Goal: Task Accomplishment & Management: Use online tool/utility

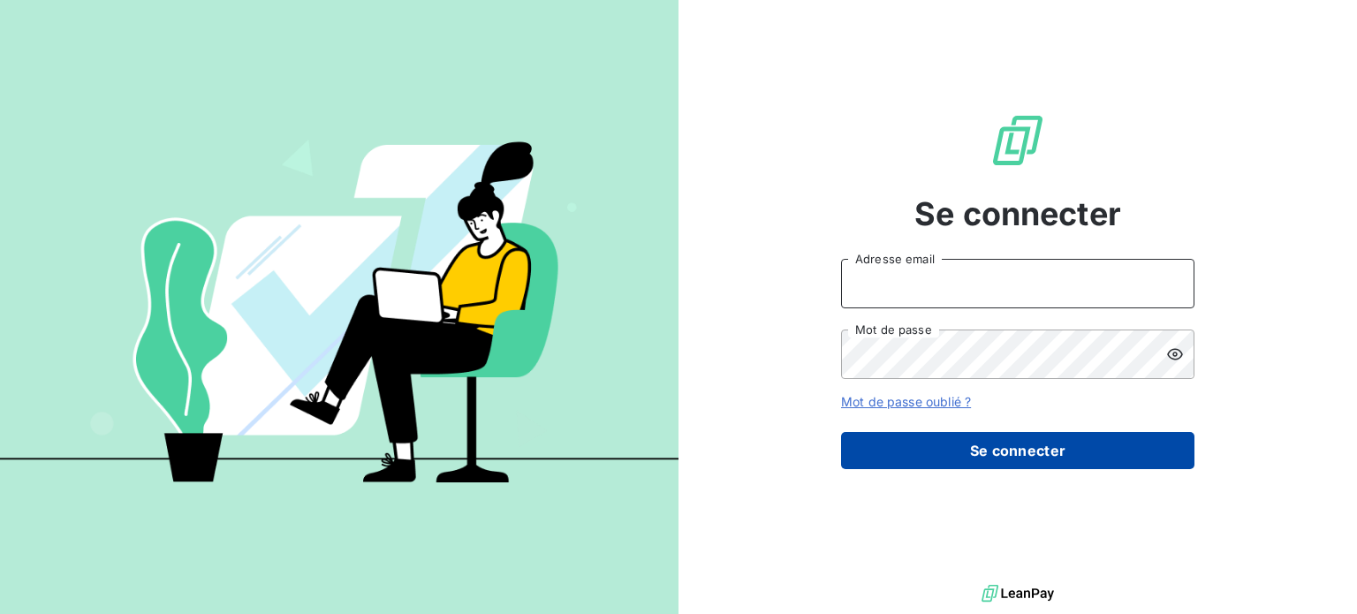
type input "[PERSON_NAME][EMAIL_ADDRESS][PERSON_NAME][DOMAIN_NAME]"
click at [914, 452] on button "Se connecter" at bounding box center [1017, 450] width 353 height 37
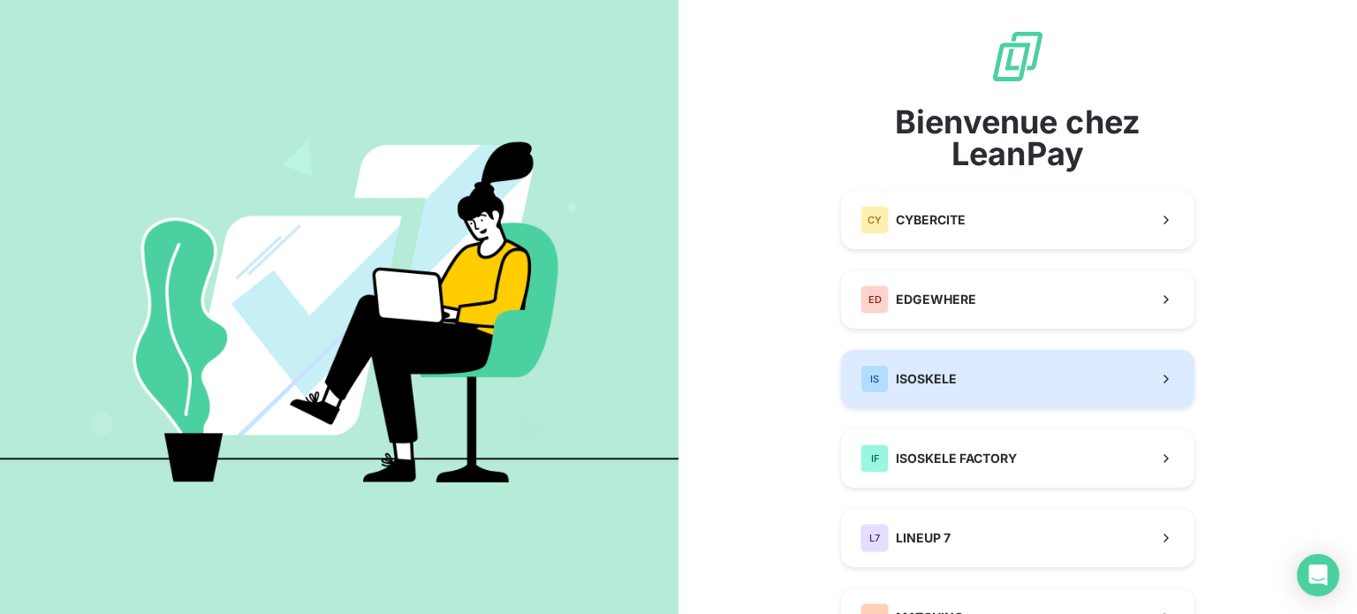
click at [925, 368] on div "IS ISOSKELE" at bounding box center [908, 379] width 96 height 28
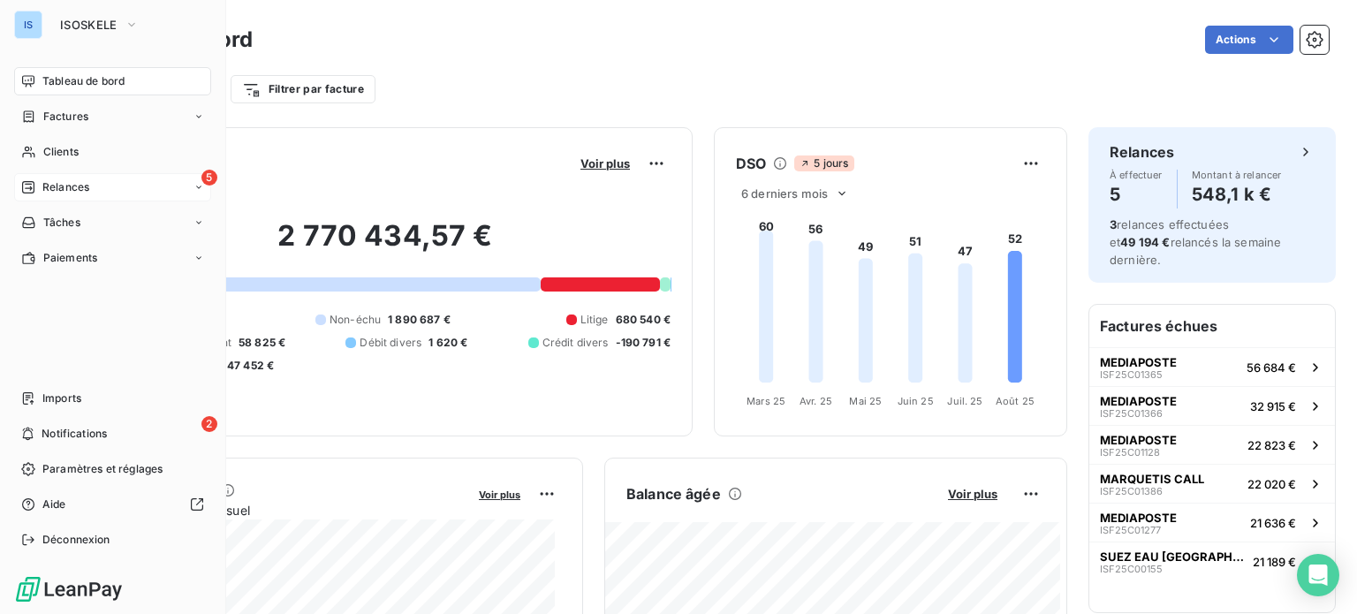
click at [45, 186] on span "Relances" at bounding box center [65, 187] width 47 height 16
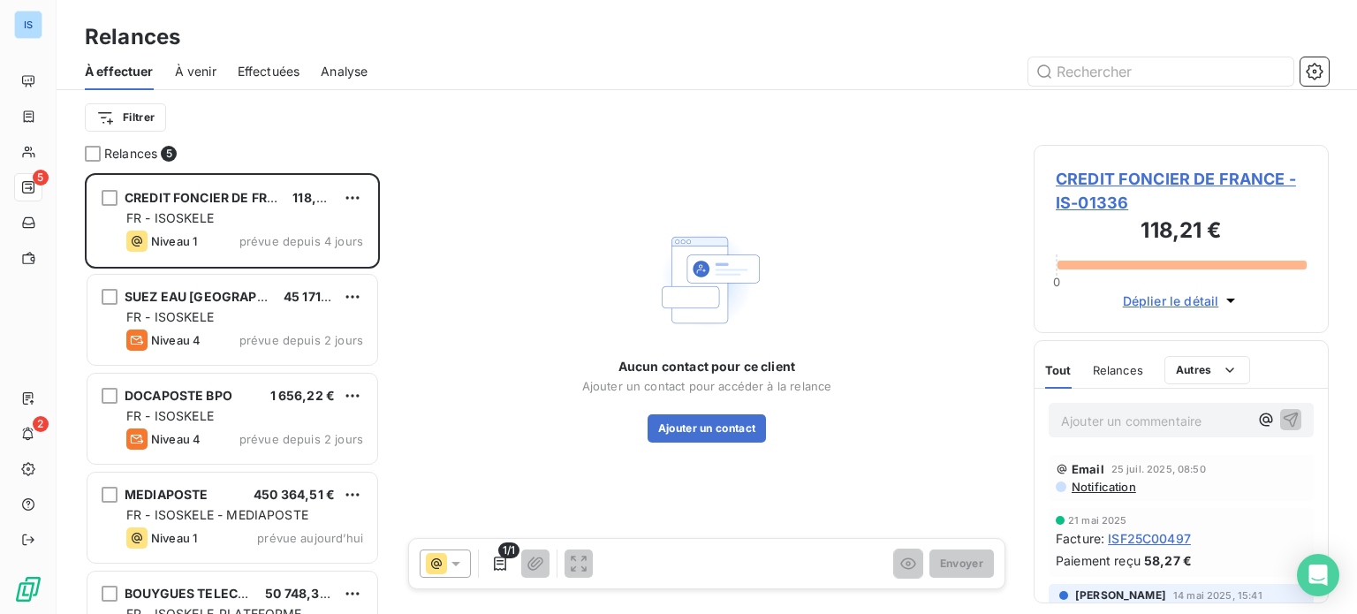
scroll to position [428, 281]
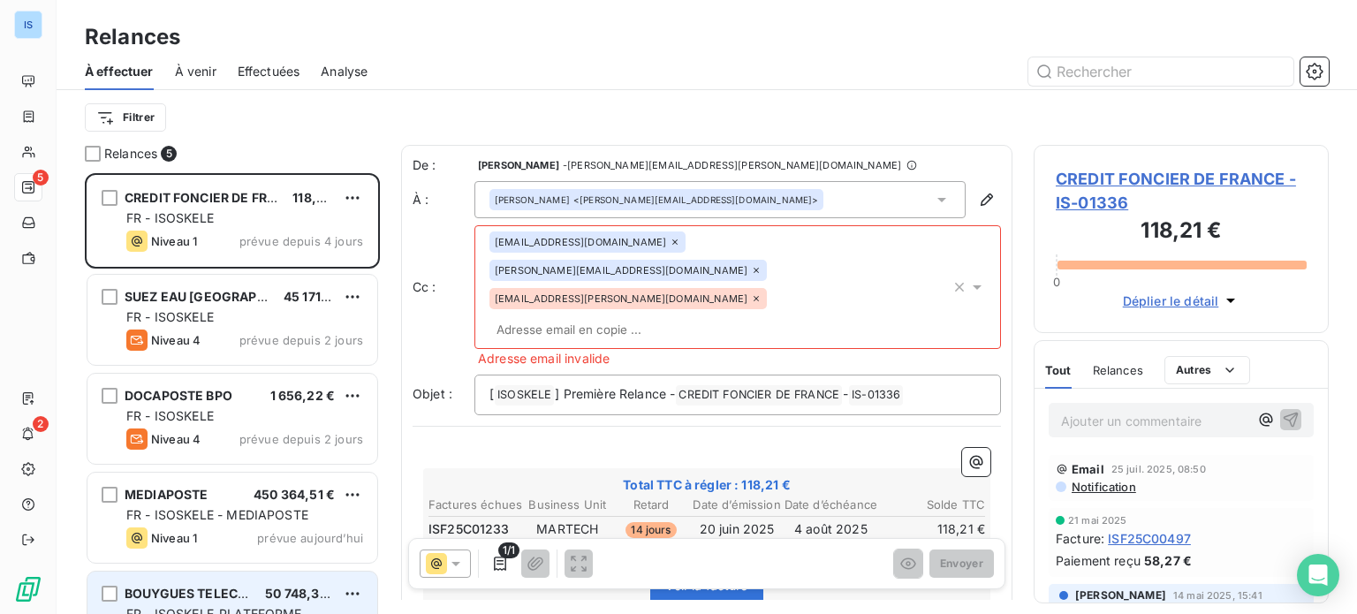
click at [303, 587] on span "50 748,38 €" at bounding box center [302, 593] width 74 height 15
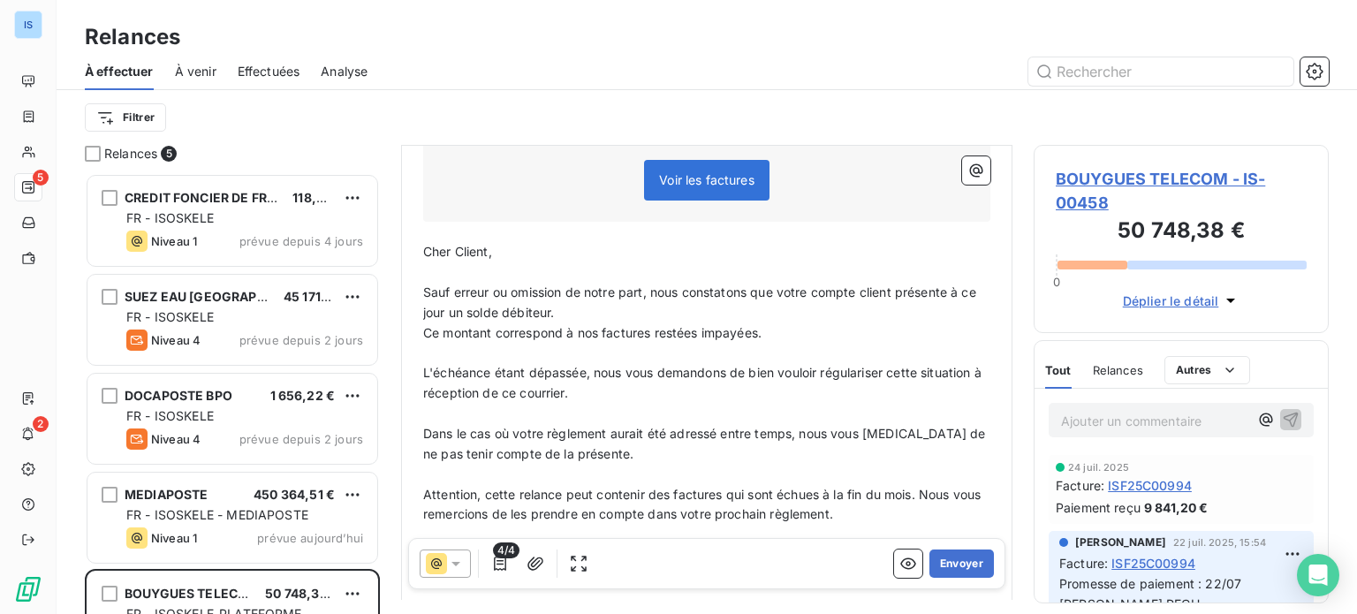
scroll to position [1, 0]
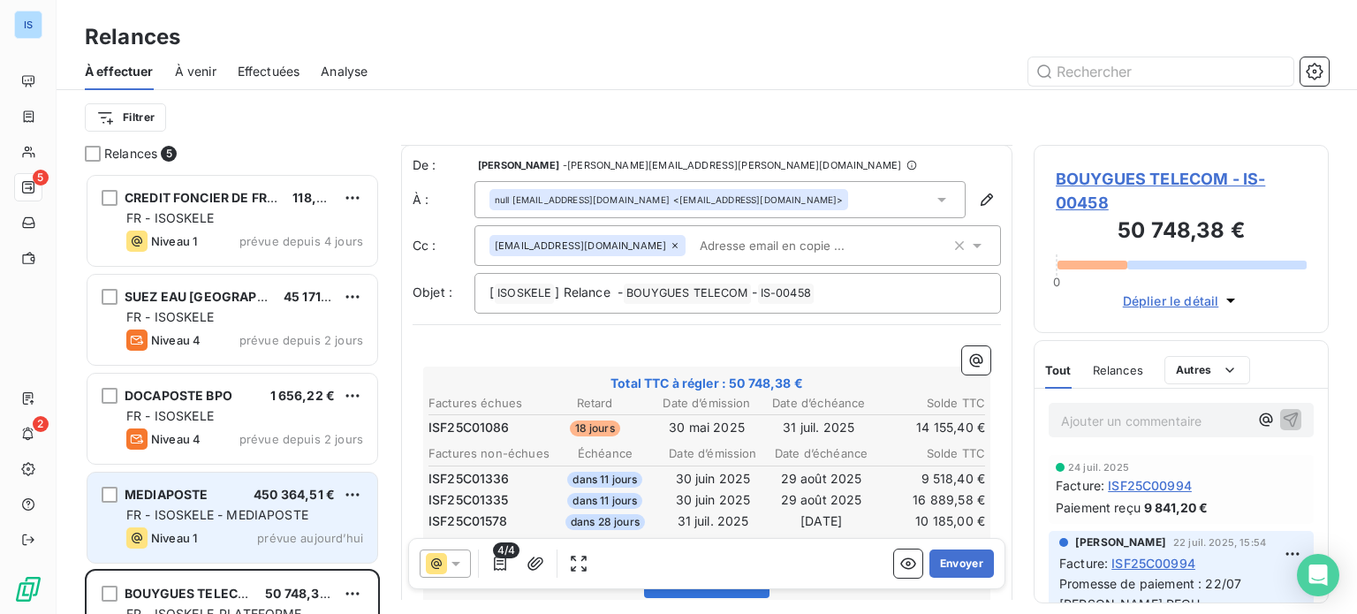
click at [245, 507] on span "FR - ISOSKELE - MEDIAPOSTE" at bounding box center [217, 514] width 182 height 15
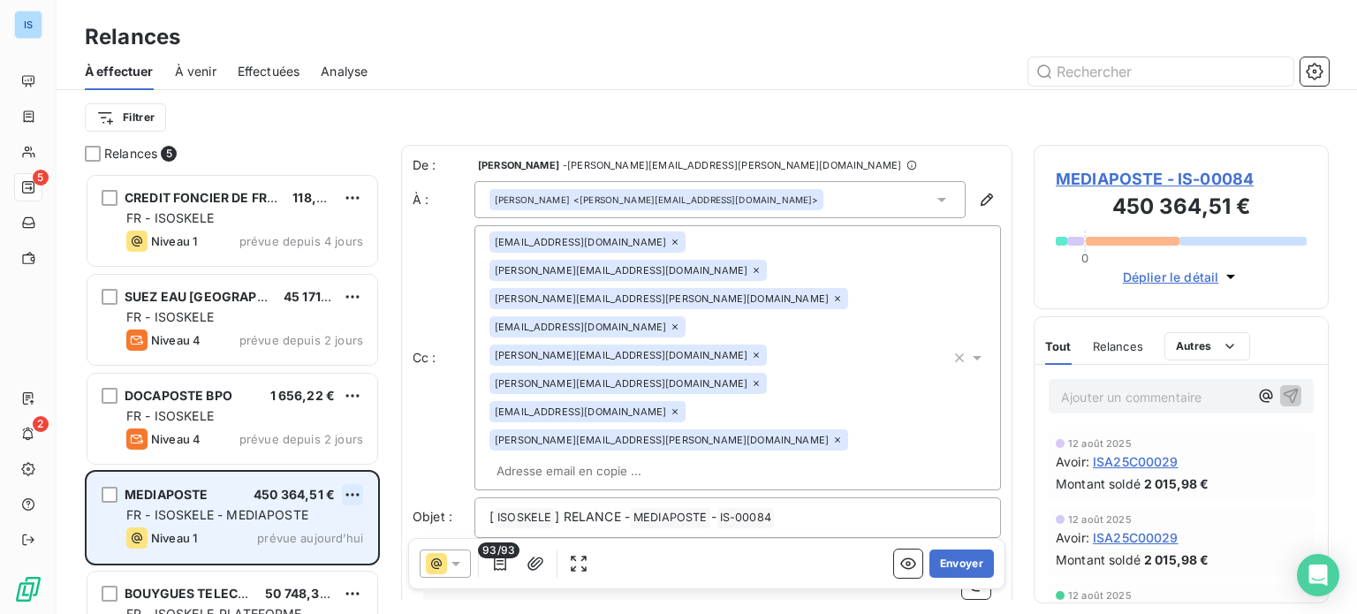
click at [350, 493] on html "IS 5 2 Relances À effectuer À venir Effectuées Analyse Filtrer Relances 5 CREDI…" at bounding box center [678, 307] width 1357 height 614
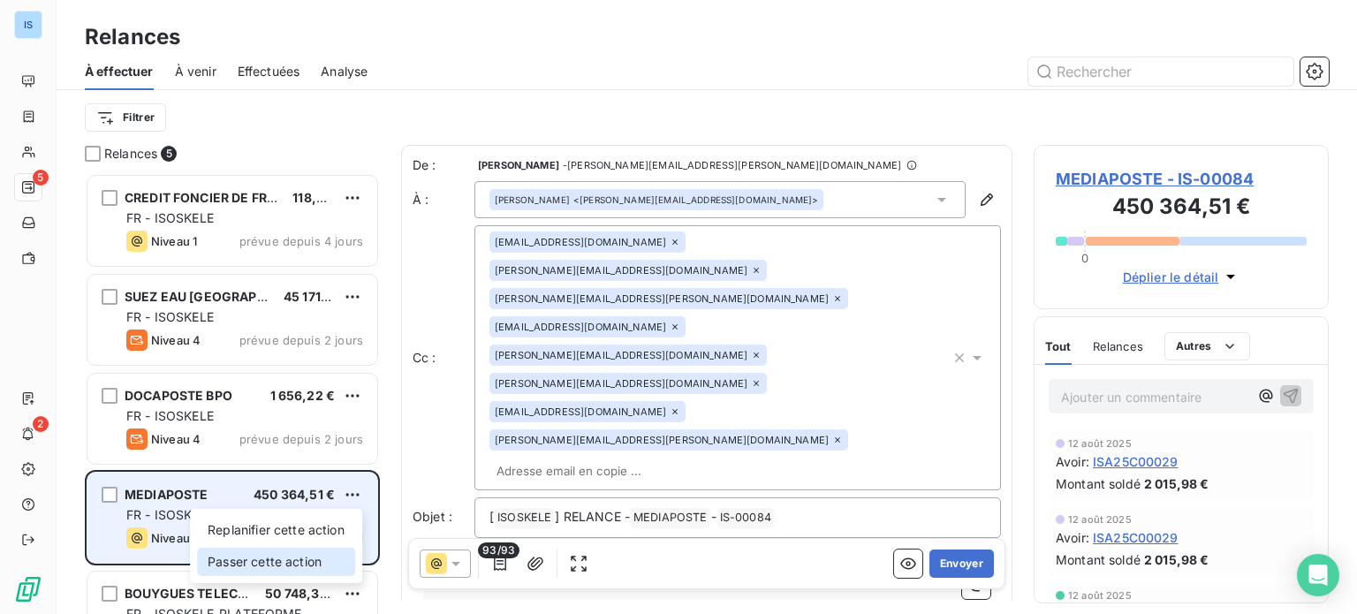
click at [323, 564] on div "Passer cette action" at bounding box center [276, 562] width 158 height 28
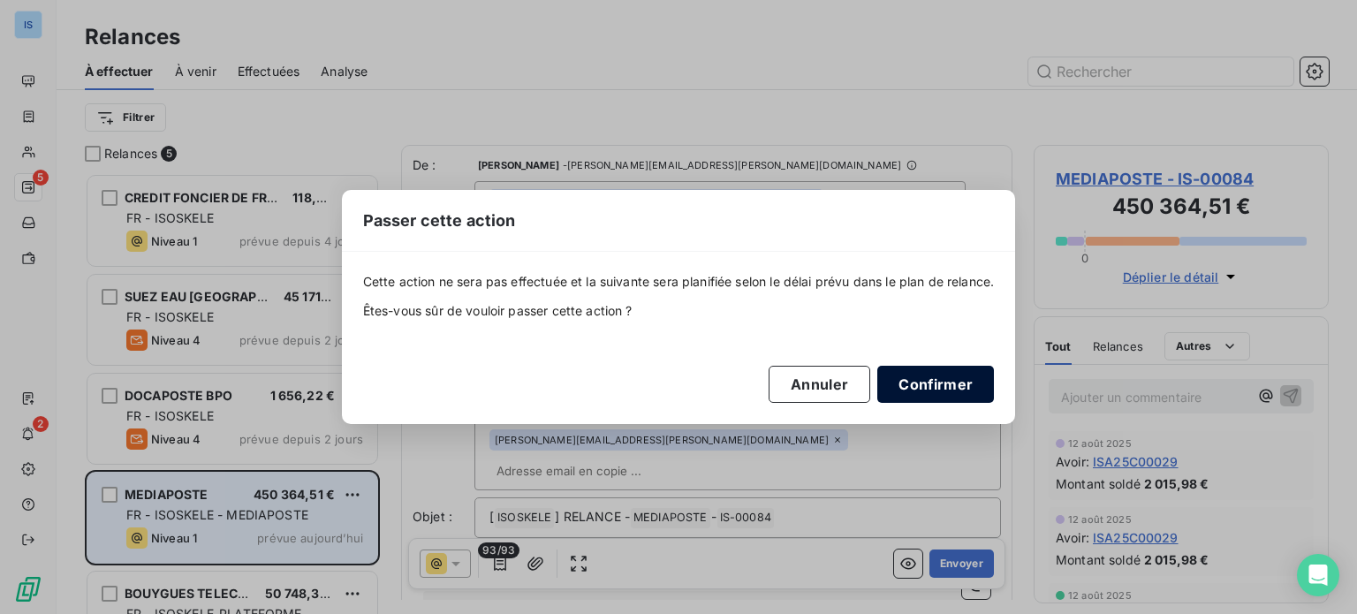
click at [940, 375] on button "Confirmer" at bounding box center [935, 384] width 117 height 37
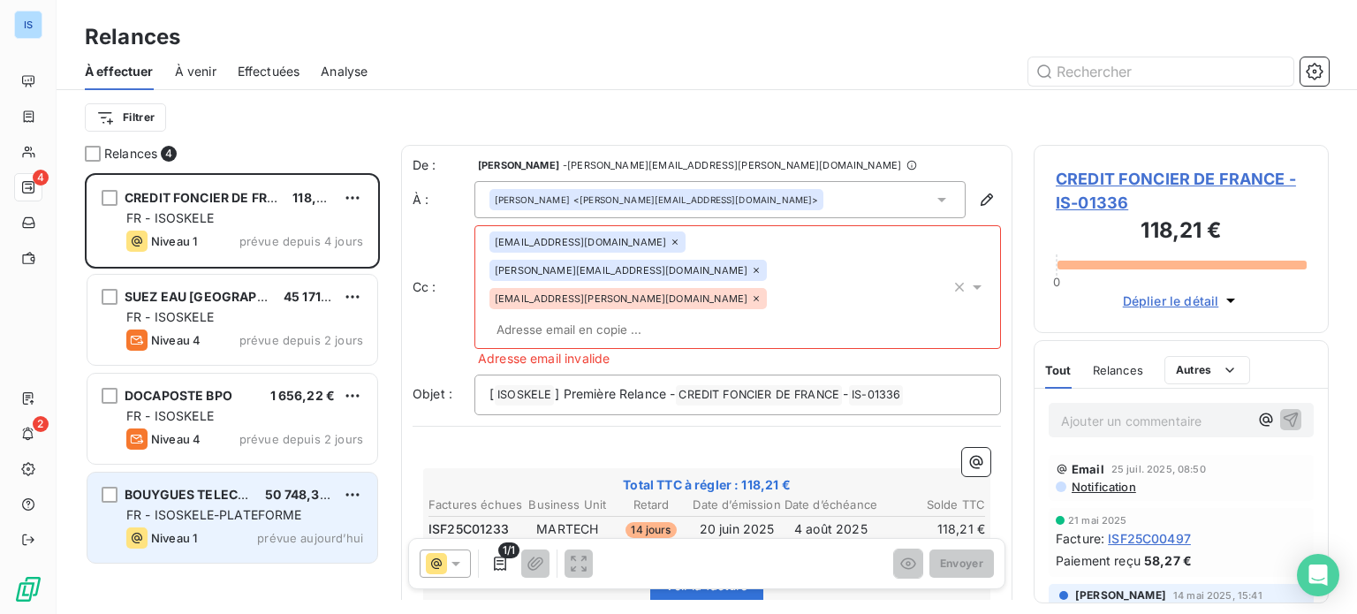
click at [299, 527] on div "Niveau 1 prévue aujourd’hui" at bounding box center [244, 537] width 237 height 21
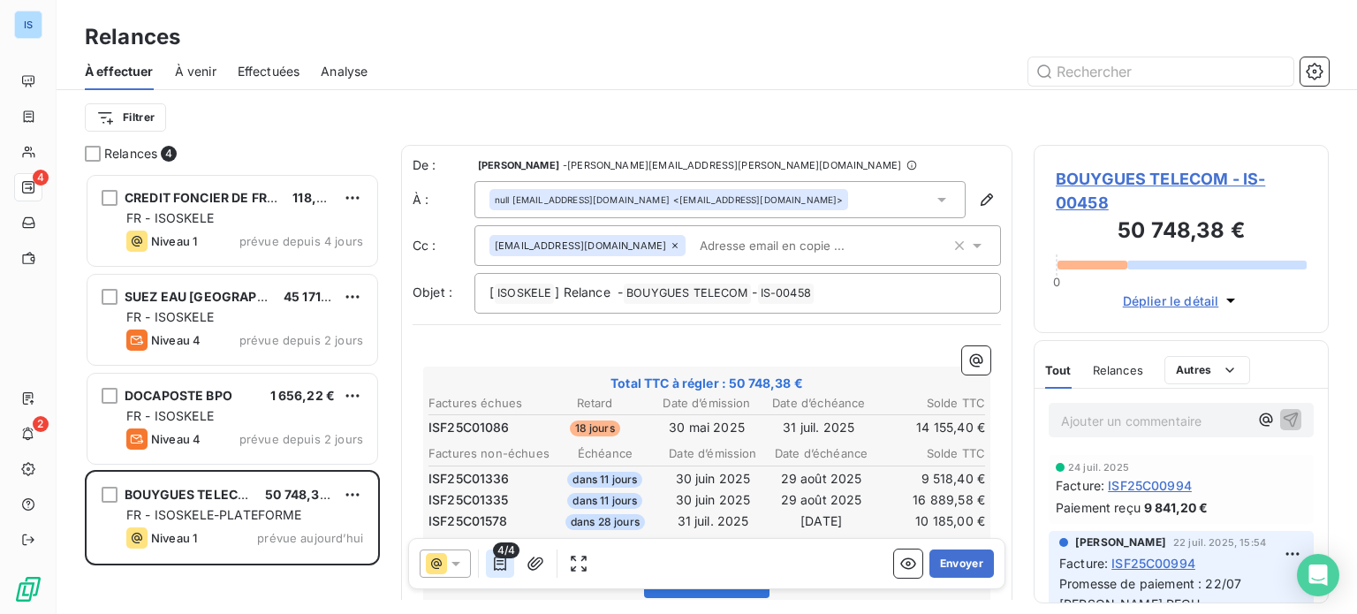
click at [507, 565] on icon "button" at bounding box center [500, 564] width 18 height 18
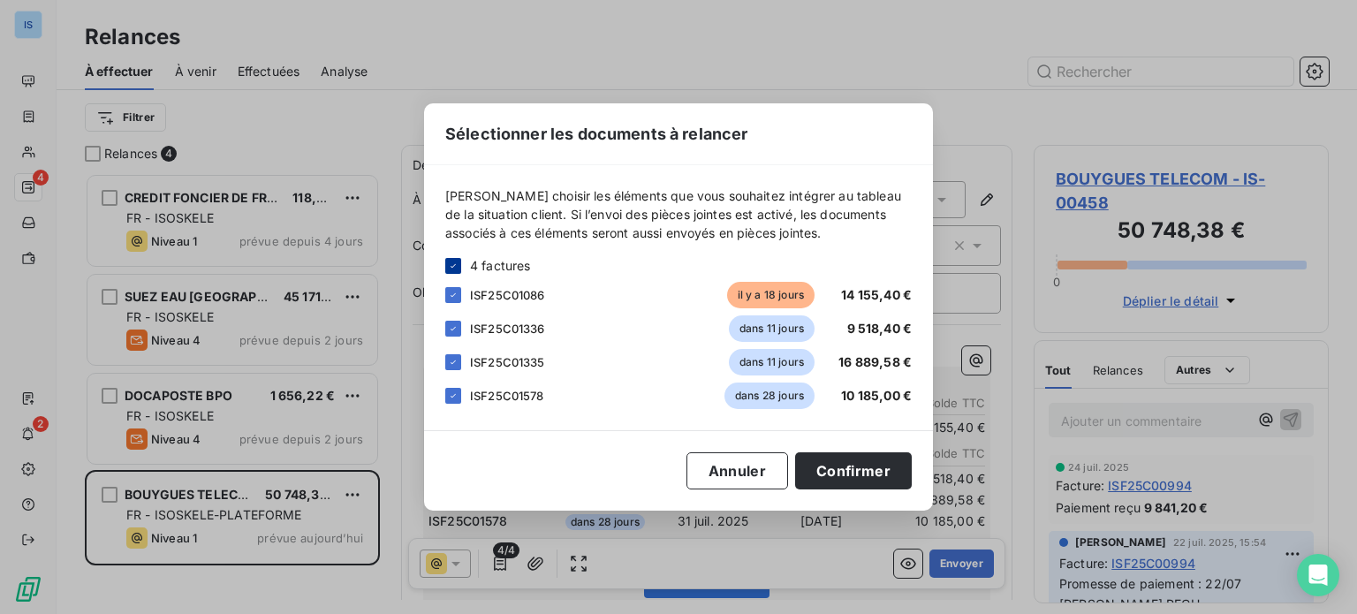
click at [458, 263] on icon at bounding box center [453, 266] width 11 height 11
click at [456, 295] on div at bounding box center [453, 295] width 16 height 16
click at [843, 463] on button "Confirmer" at bounding box center [853, 470] width 117 height 37
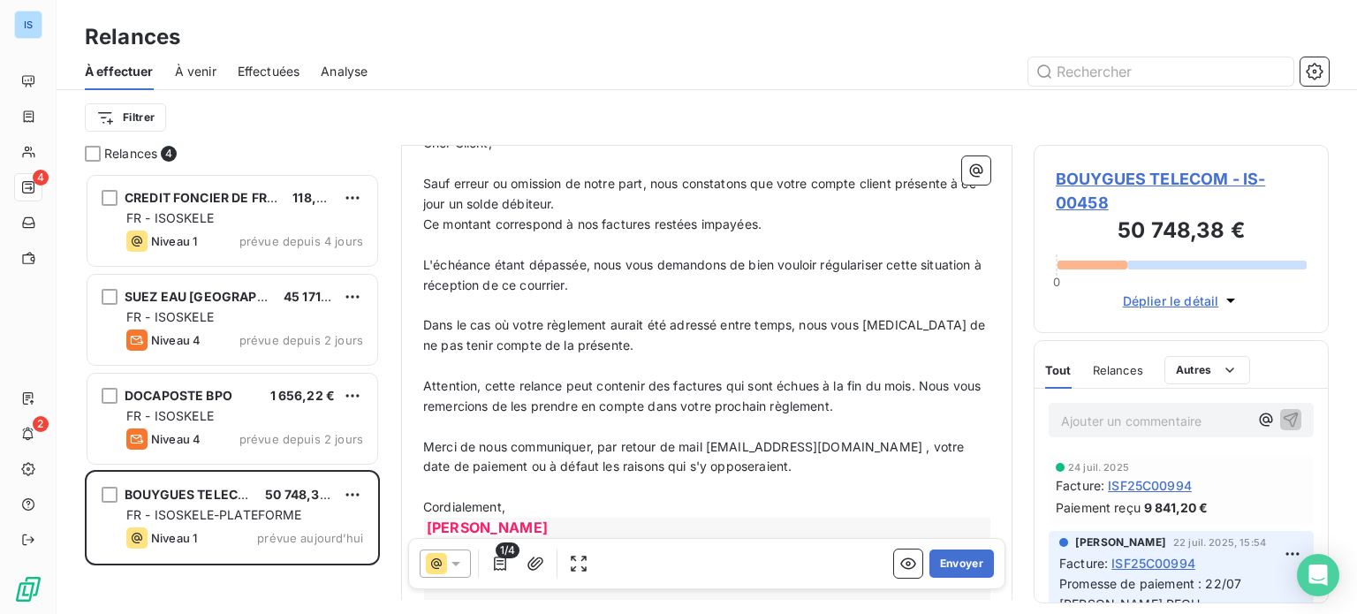
scroll to position [96, 0]
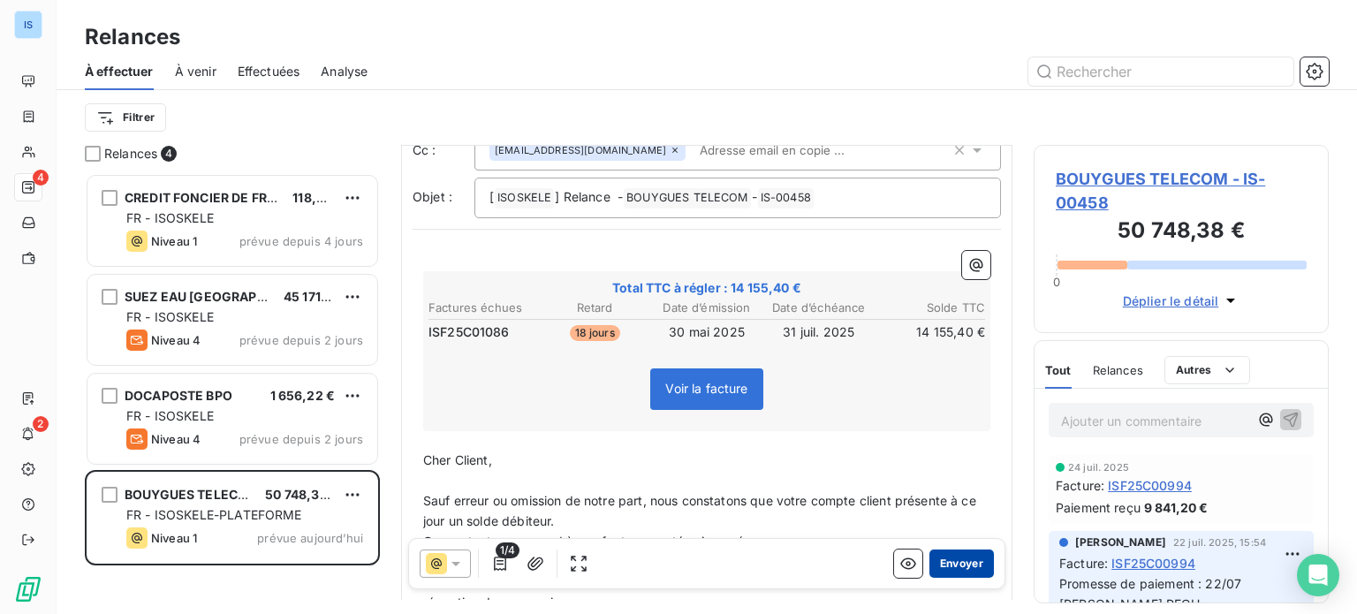
click at [972, 556] on button "Envoyer" at bounding box center [961, 563] width 64 height 28
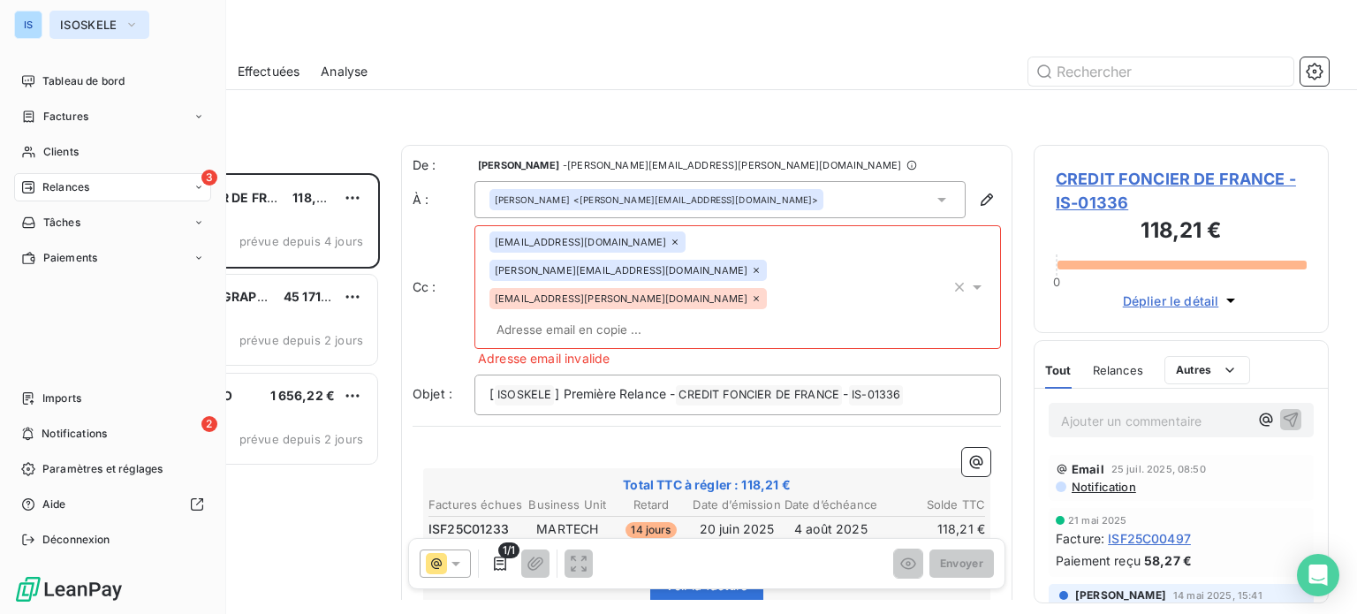
click at [110, 25] on span "ISOSKELE" at bounding box center [88, 25] width 57 height 14
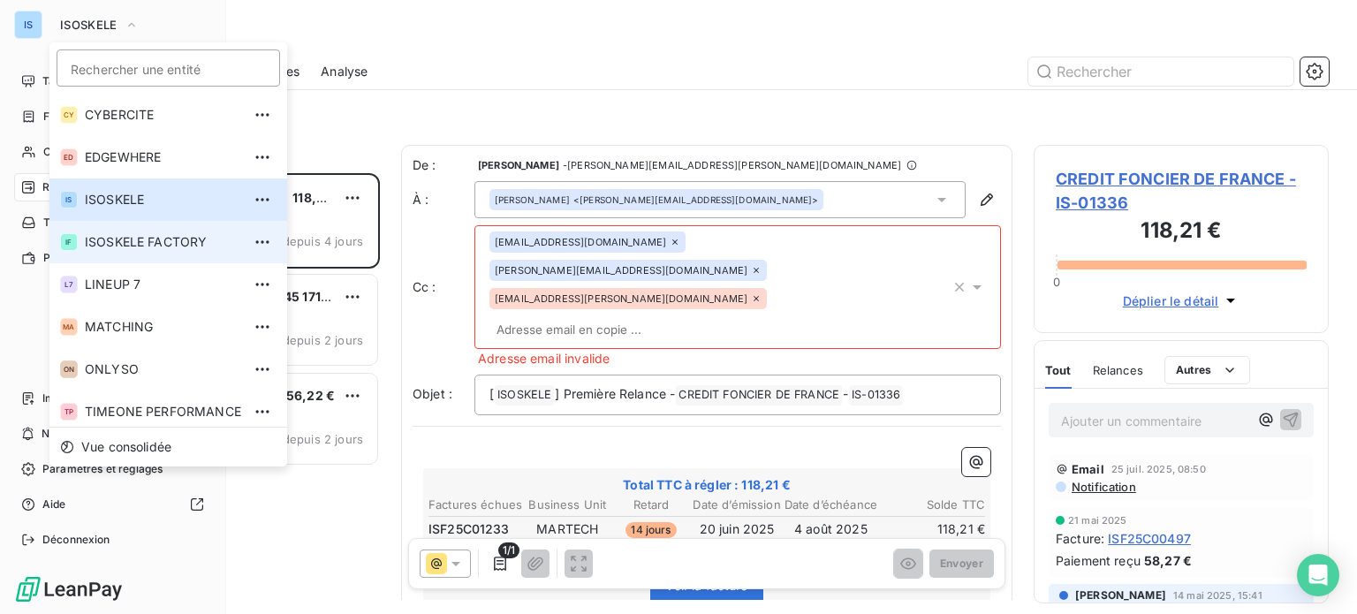
click at [131, 230] on li "IF ISOSKELE FACTORY" at bounding box center [168, 242] width 238 height 42
